Goal: Task Accomplishment & Management: Manage account settings

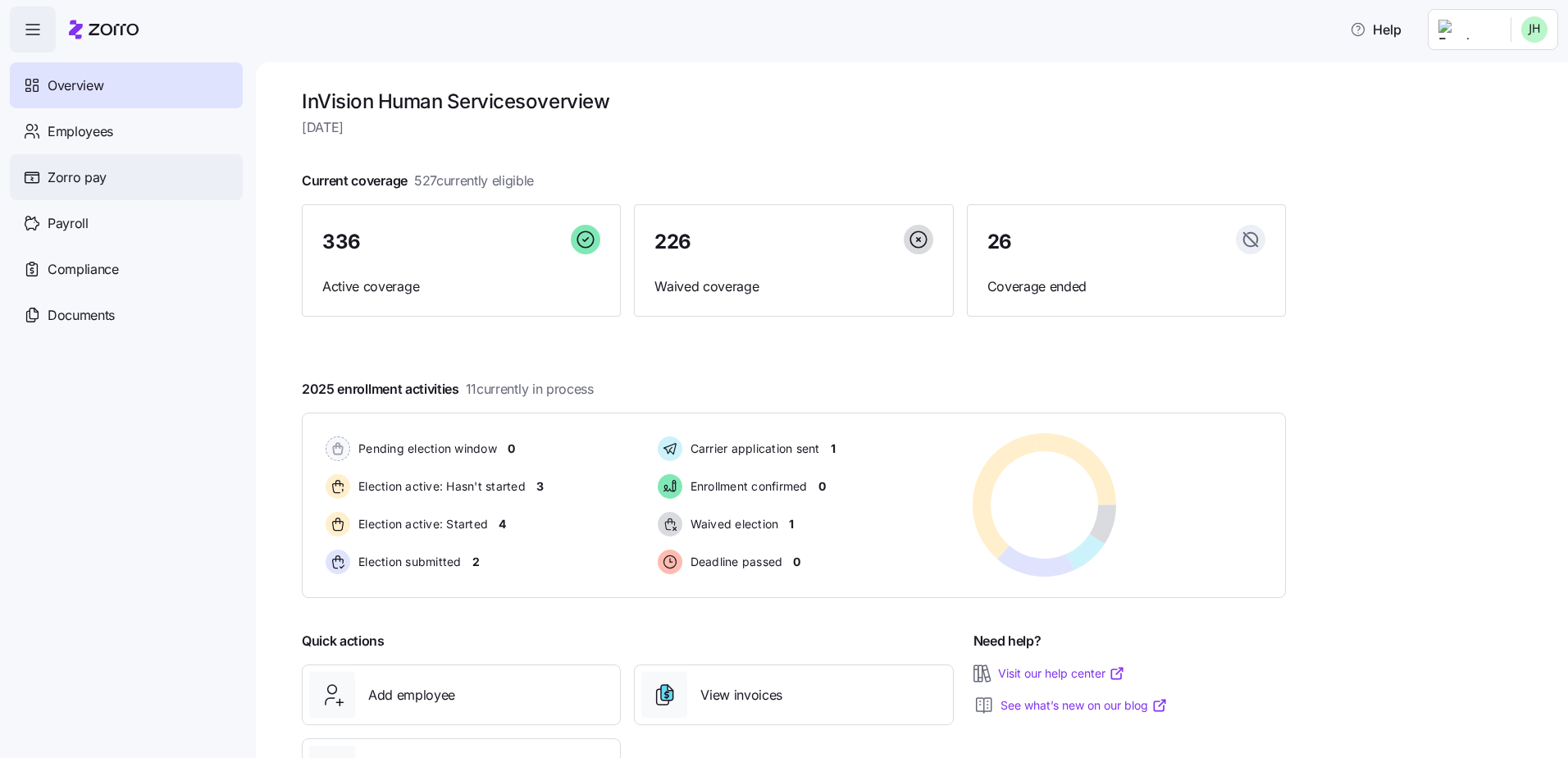
click at [37, 167] on div "Zorro pay" at bounding box center [126, 177] width 233 height 46
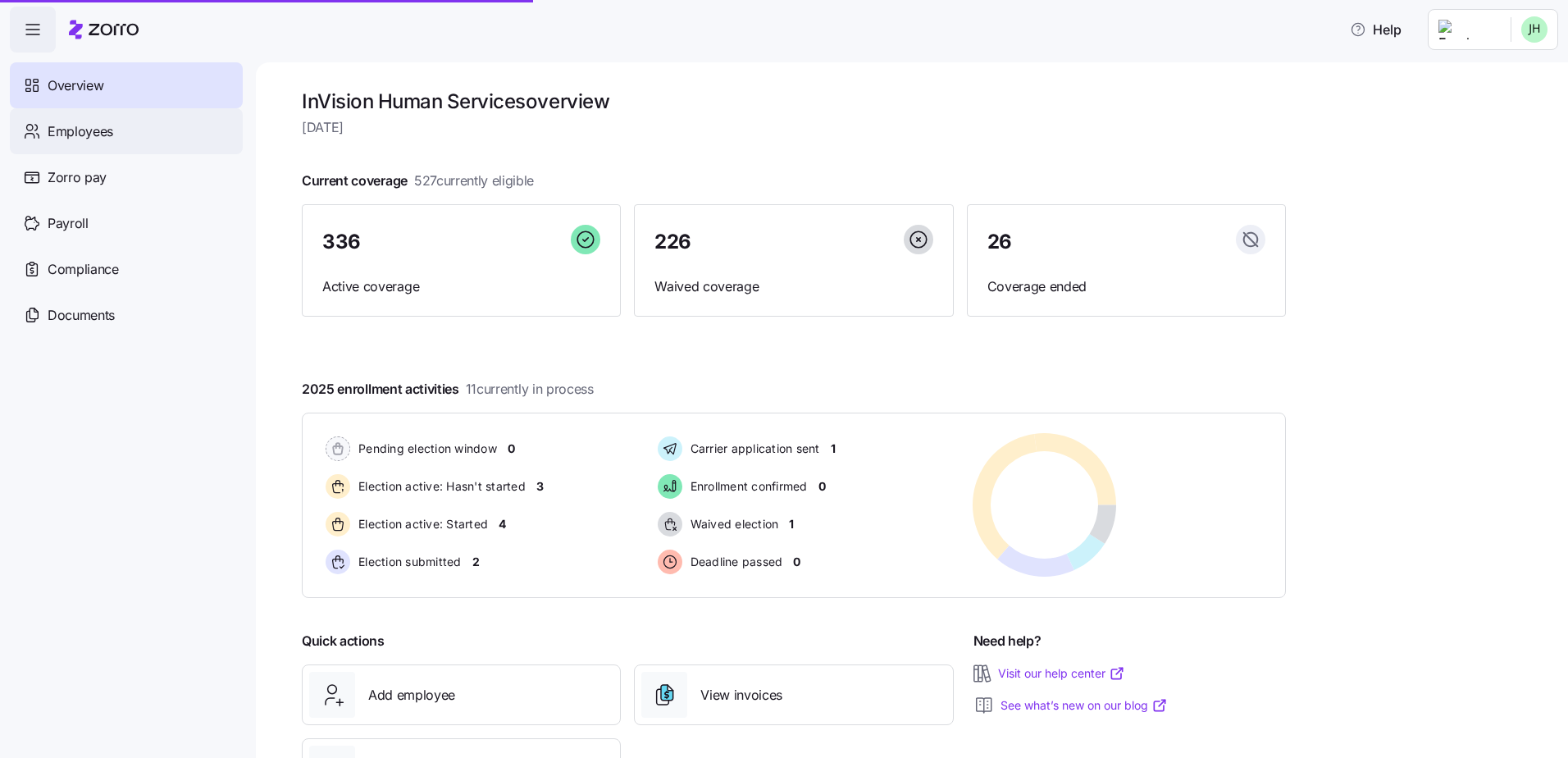
click at [86, 126] on span "Employees" at bounding box center [80, 132] width 66 height 20
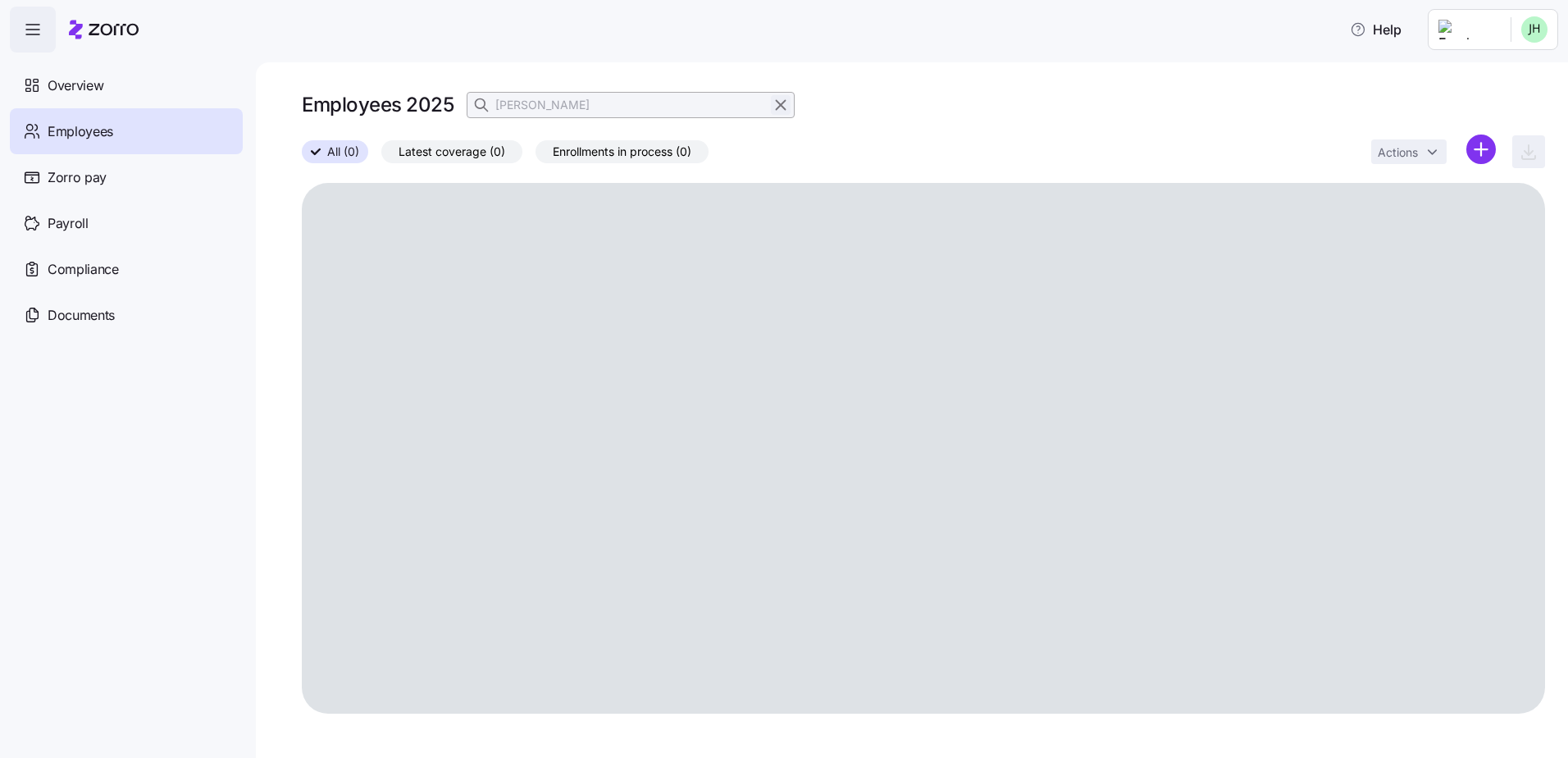
click at [775, 109] on icon "button" at bounding box center [780, 104] width 18 height 20
click at [483, 108] on icon "button" at bounding box center [484, 105] width 17 height 17
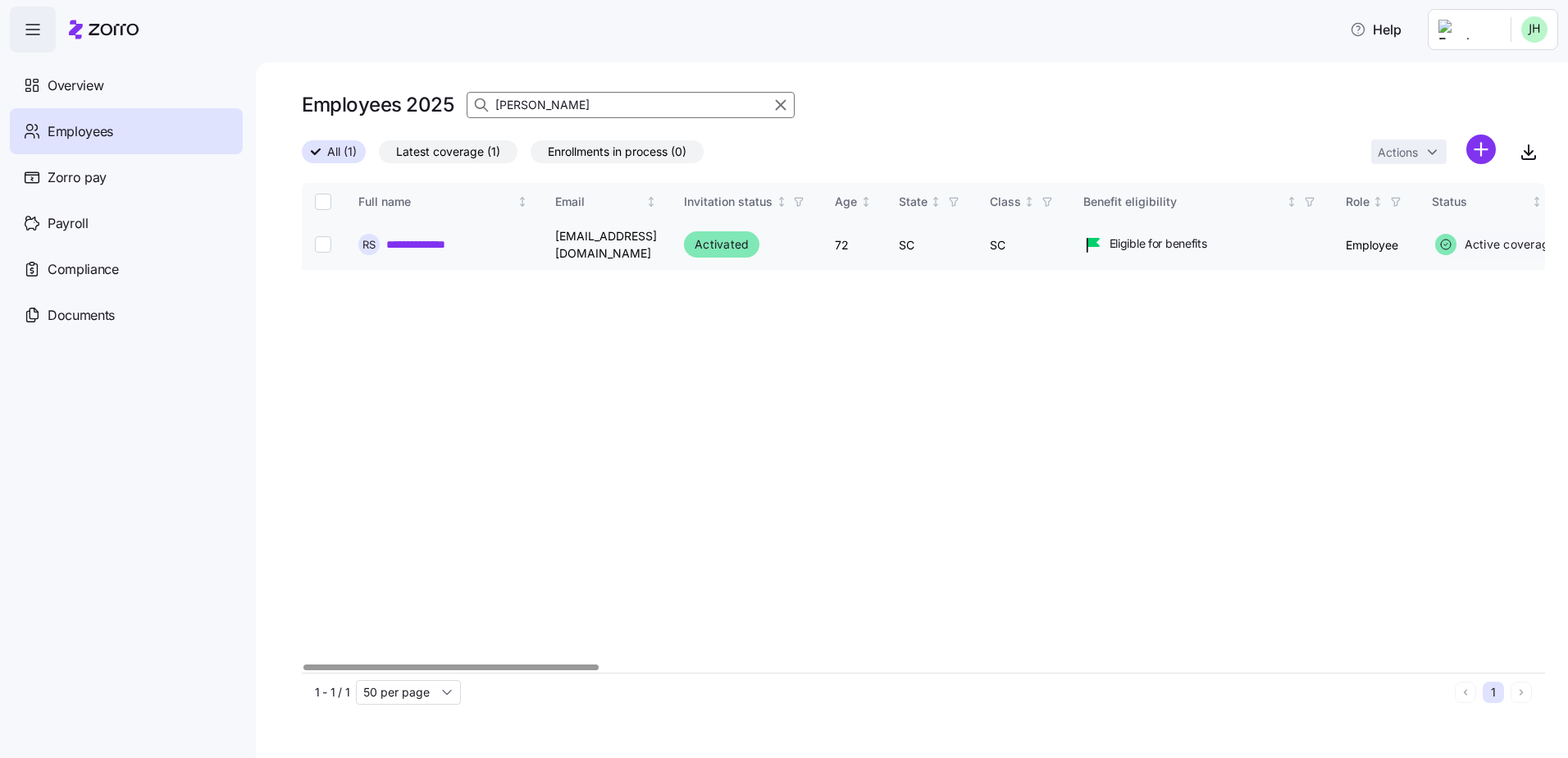
type input "ruth"
click at [447, 240] on link "**********" at bounding box center [424, 245] width 77 height 17
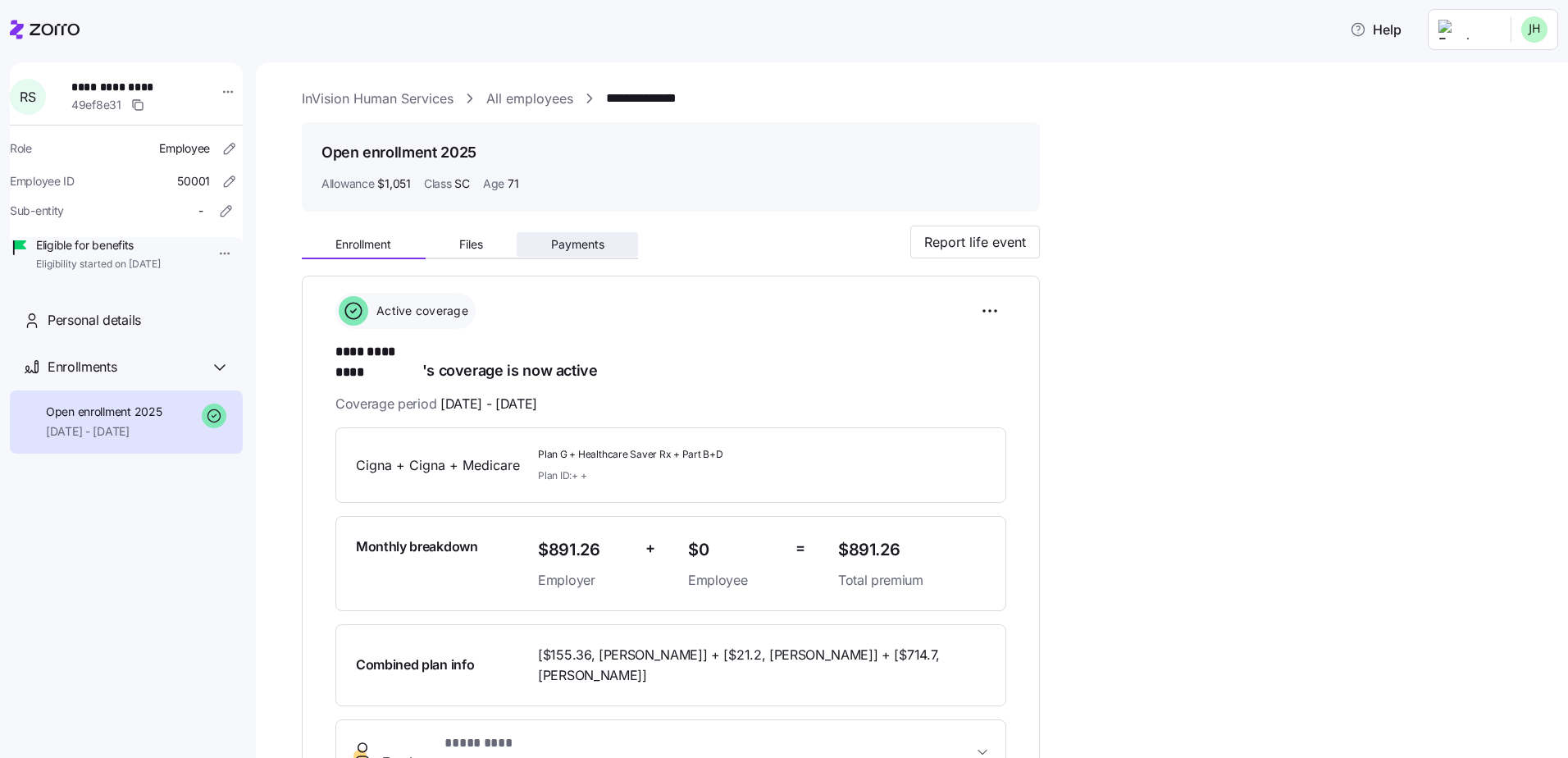
click at [553, 240] on span "Payments" at bounding box center [578, 245] width 53 height 11
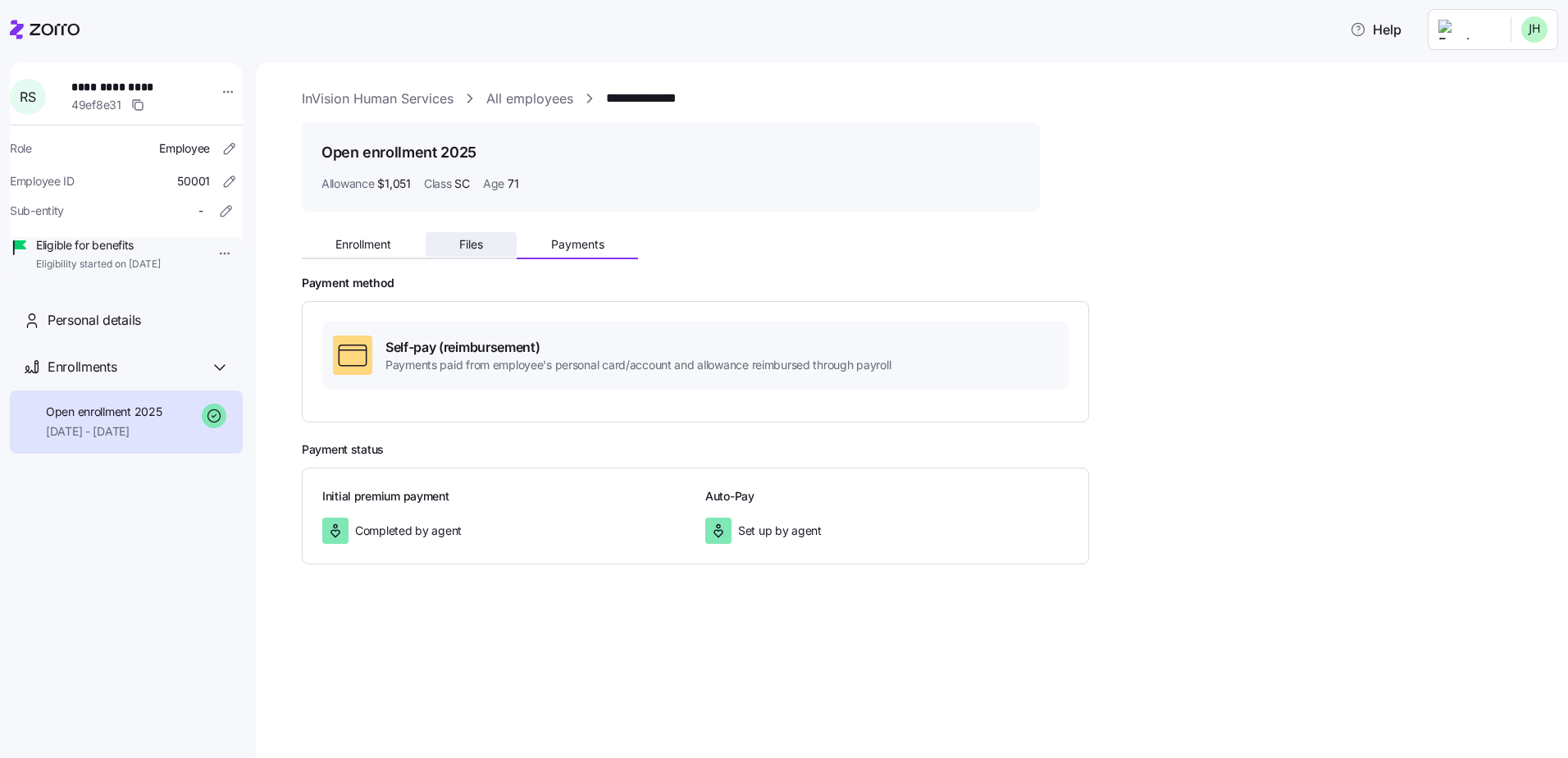
click at [493, 233] on button "Files" at bounding box center [472, 245] width 92 height 24
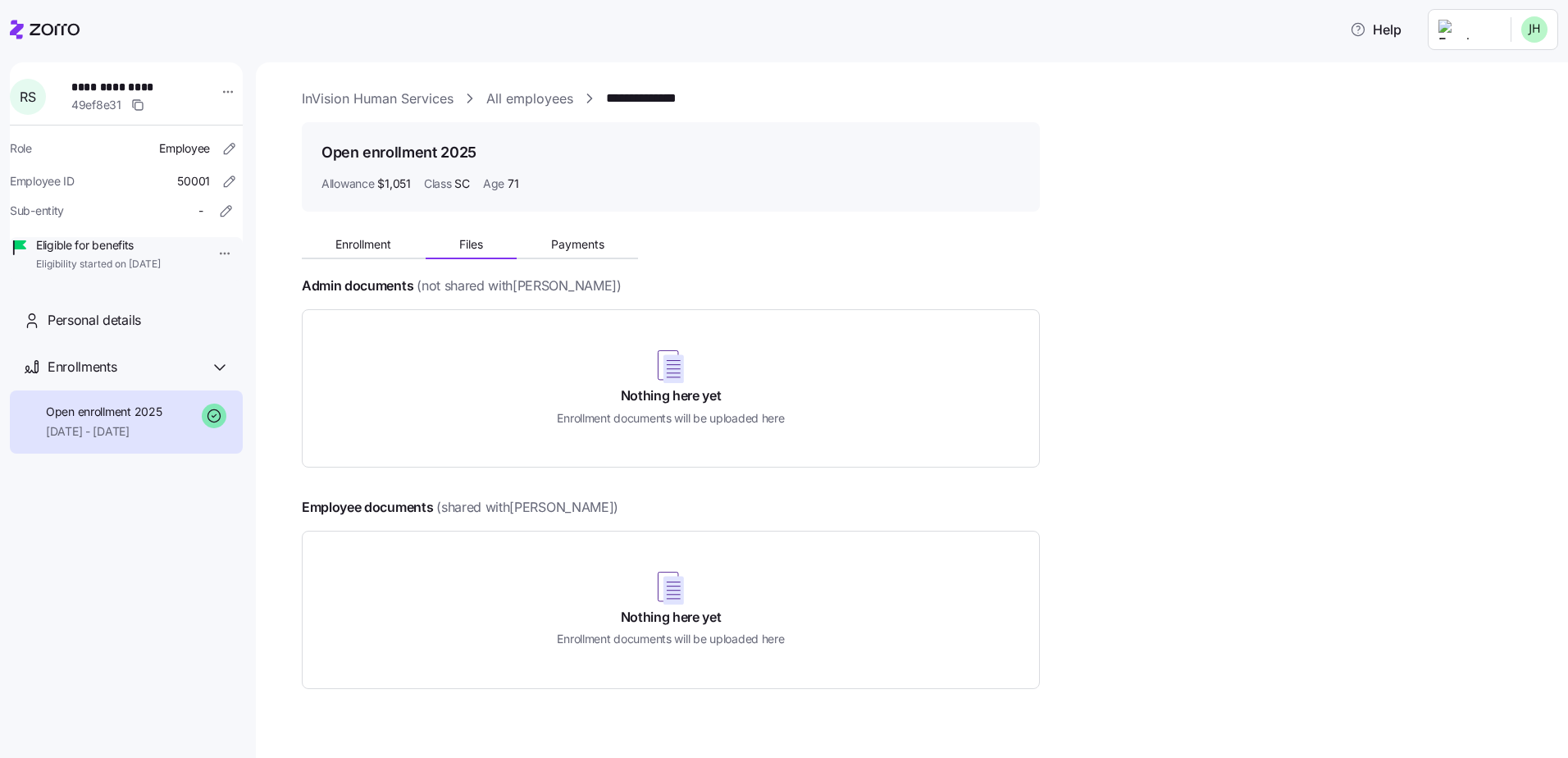
click at [382, 246] on span "Enrollment" at bounding box center [364, 245] width 56 height 11
